Goal: Navigation & Orientation: Go to known website

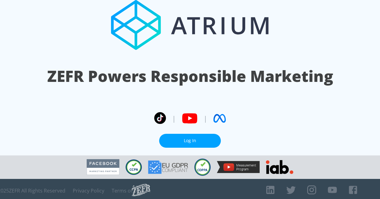
click at [178, 134] on link "Log In" at bounding box center [190, 141] width 62 height 14
click at [183, 136] on link "Log In" at bounding box center [190, 141] width 62 height 14
